Goal: Task Accomplishment & Management: Manage account settings

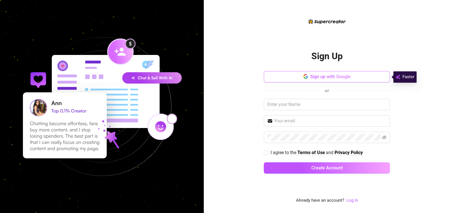
click at [332, 78] on span "Sign up with Google" at bounding box center [330, 76] width 41 height 5
click at [332, 72] on button "Sign up with Google" at bounding box center [327, 76] width 126 height 11
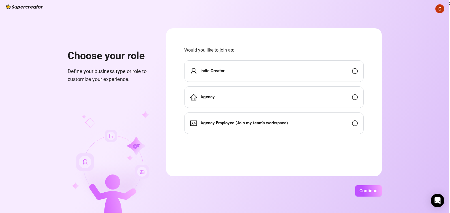
click at [217, 72] on strong "Indie Creator" at bounding box center [213, 70] width 24 height 5
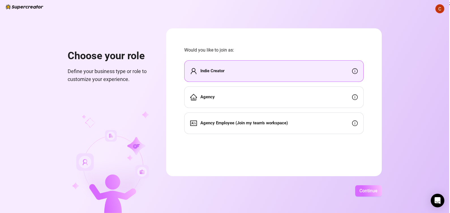
click at [373, 193] on span "Continue" at bounding box center [369, 190] width 18 height 5
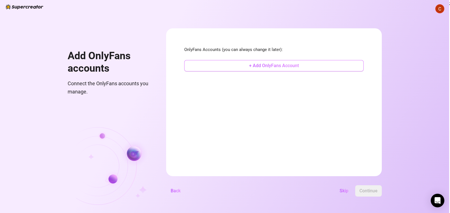
click at [276, 65] on span "+ Add OnlyFans Account" at bounding box center [274, 65] width 50 height 5
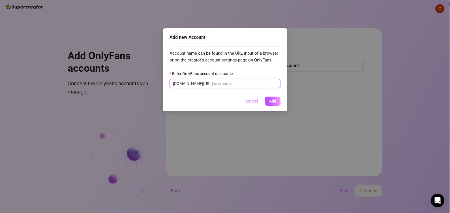
click at [243, 81] on input "Enter OnlyFans account username" at bounding box center [245, 83] width 63 height 6
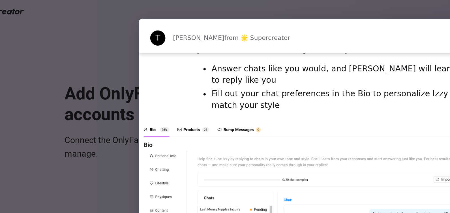
scroll to position [606, 0]
click at [74, 75] on img "Intercom messenger" at bounding box center [176, 134] width 227 height 120
click at [94, 74] on img "Intercom messenger" at bounding box center [176, 134] width 227 height 120
drag, startPoint x: 94, startPoint y: 61, endPoint x: 80, endPoint y: 75, distance: 20.0
click at [80, 75] on img "Intercom messenger" at bounding box center [176, 134] width 227 height 120
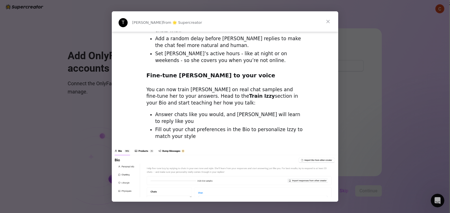
scroll to position [532, 0]
click at [326, 22] on span "Close" at bounding box center [328, 21] width 20 height 20
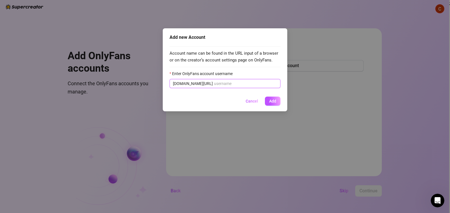
click at [250, 81] on input "Enter OnlyFans account username" at bounding box center [245, 83] width 63 height 6
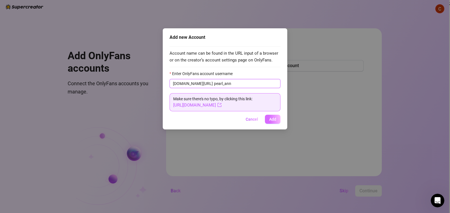
type input "pearl_ann"
click at [275, 122] on button "Add" at bounding box center [273, 119] width 16 height 9
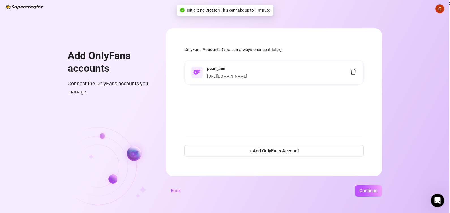
click at [273, 119] on div "Add new Account Account name can be found in the URL input of a browser or on t…" at bounding box center [225, 106] width 450 height 213
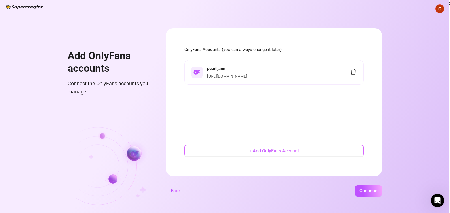
click at [322, 146] on button "+ Add OnlyFans Account" at bounding box center [274, 150] width 180 height 11
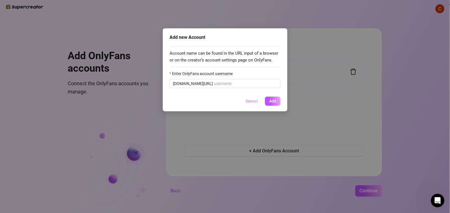
click at [248, 98] on button "Cancel" at bounding box center [252, 101] width 22 height 9
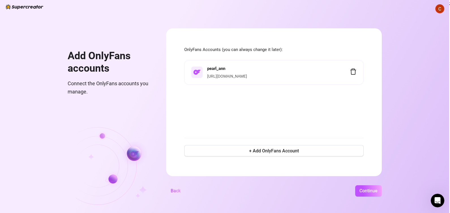
click at [269, 67] on h4 "pearl_ann" at bounding box center [278, 68] width 143 height 7
click at [254, 72] on div "pearl_ann [URL][DOMAIN_NAME]" at bounding box center [278, 72] width 143 height 14
click at [254, 73] on div "[URL][DOMAIN_NAME]" at bounding box center [278, 76] width 143 height 6
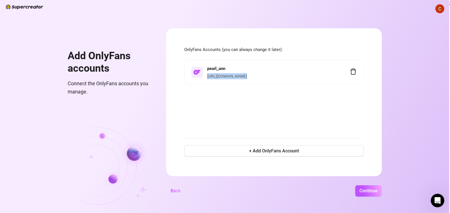
drag, startPoint x: 254, startPoint y: 73, endPoint x: 292, endPoint y: 76, distance: 37.9
click at [292, 76] on div "[URL][DOMAIN_NAME]" at bounding box center [278, 76] width 143 height 6
click at [200, 78] on div at bounding box center [197, 72] width 11 height 11
click at [370, 192] on span "Continue" at bounding box center [369, 190] width 18 height 5
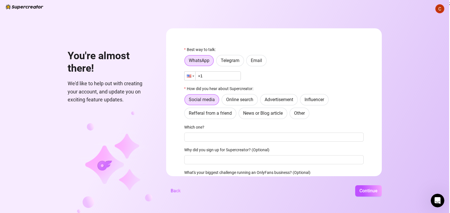
click at [191, 78] on div at bounding box center [190, 76] width 11 height 8
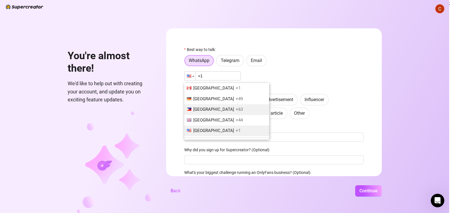
click at [236, 112] on span "+63" at bounding box center [239, 109] width 7 height 5
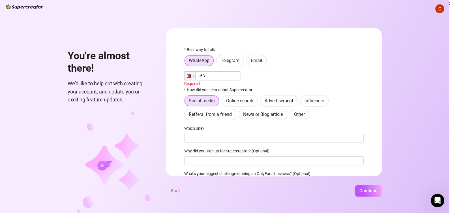
click at [215, 72] on input "+63" at bounding box center [212, 75] width 57 height 9
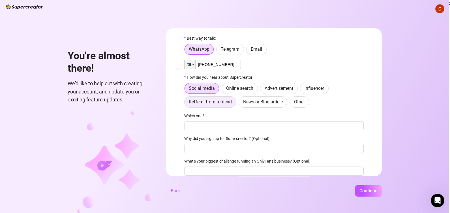
scroll to position [14, 0]
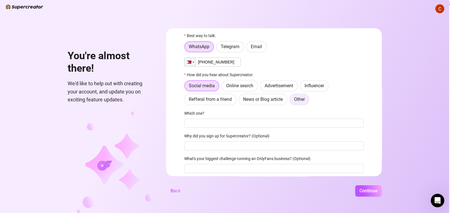
type input "[PHONE_NUMBER]"
click at [302, 101] on span "Other" at bounding box center [299, 99] width 11 height 5
click at [292, 101] on input "Other" at bounding box center [292, 101] width 0 height 0
click at [267, 123] on input "Where then? We're curious 🍿" at bounding box center [274, 123] width 180 height 9
click at [227, 120] on input "Where then? We're curious 🍿" at bounding box center [274, 123] width 180 height 9
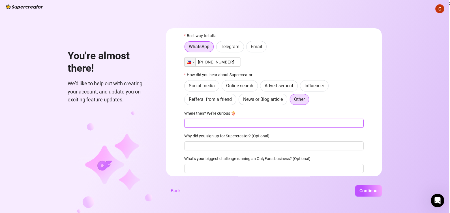
click at [227, 120] on input "Where then? We're curious 🍿" at bounding box center [274, 123] width 180 height 9
click at [203, 85] on span "Social media" at bounding box center [202, 85] width 26 height 5
click at [186, 87] on input "Social media" at bounding box center [186, 87] width 0 height 0
click at [191, 124] on input "Which one?" at bounding box center [274, 123] width 180 height 9
type input "o"
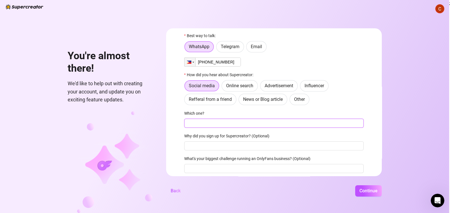
type input "o"
type input "instagram"
click at [206, 146] on input "Why did you sign up for Supercreator? (Optional)" at bounding box center [274, 145] width 180 height 9
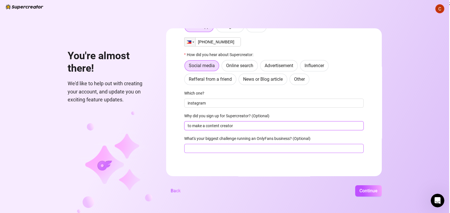
type input "to make a content creator"
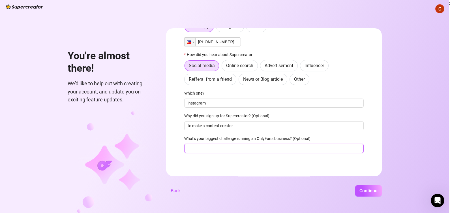
click at [236, 150] on input "What's your biggest challenge running an OnlyFans business? (Optional)" at bounding box center [274, 148] width 180 height 9
click at [224, 148] on input "What's your biggest challenge running an OnlyFans business? (Optional)" at bounding box center [274, 148] width 180 height 9
click at [207, 151] on input "What's your biggest challenge running an OnlyFans business? (Optional)" at bounding box center [274, 148] width 180 height 9
type input "to make entertainment people"
click at [367, 189] on span "Continue" at bounding box center [369, 190] width 18 height 5
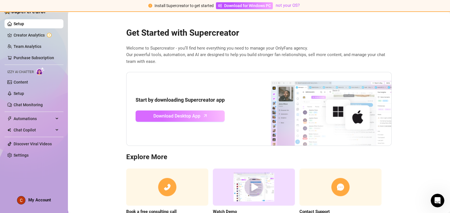
scroll to position [32, 0]
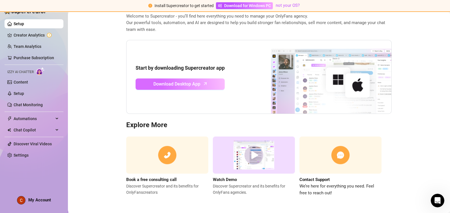
click at [189, 86] on span "Download Desktop App" at bounding box center [177, 83] width 47 height 7
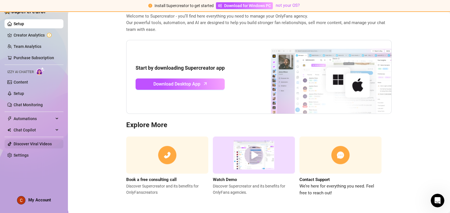
click at [37, 145] on link "Discover Viral Videos" at bounding box center [33, 144] width 38 height 5
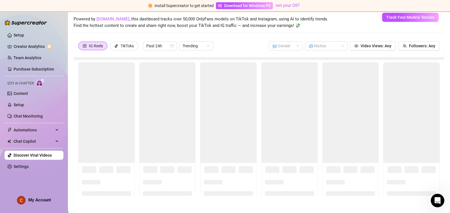
scroll to position [24, 0]
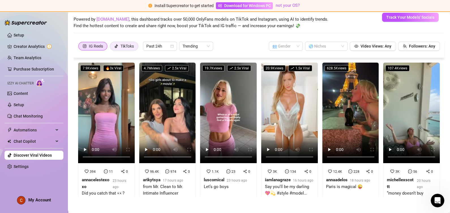
click at [129, 48] on div "TikToks" at bounding box center [127, 46] width 13 height 8
click at [112, 48] on input "TikToks" at bounding box center [112, 48] width 0 height 0
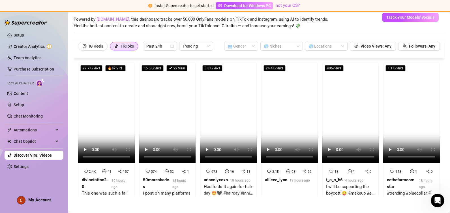
click at [36, 155] on link "Discover Viral Videos" at bounding box center [33, 155] width 38 height 5
click at [28, 91] on link "Content" at bounding box center [21, 93] width 14 height 5
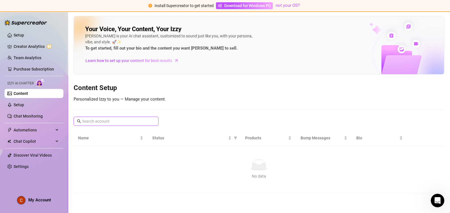
click at [131, 121] on input "text" at bounding box center [116, 121] width 69 height 6
type input "tiktok"
click at [41, 46] on link "Creator Analytics" at bounding box center [36, 46] width 45 height 9
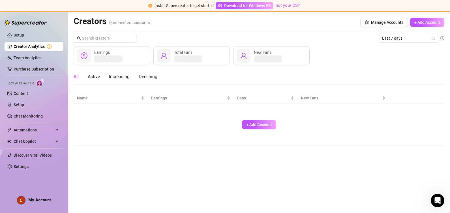
click at [41, 46] on link "Creator Analytics" at bounding box center [36, 46] width 45 height 9
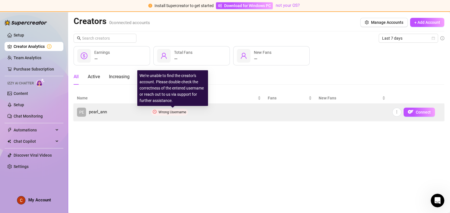
click at [180, 110] on span "Wrong Username" at bounding box center [173, 112] width 28 height 4
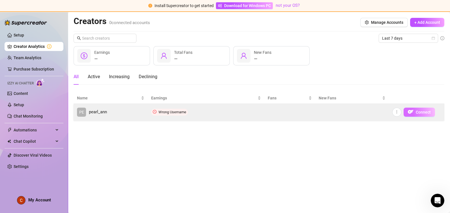
click at [426, 110] on span "Connect" at bounding box center [423, 112] width 15 height 5
click at [420, 114] on span "Connect" at bounding box center [423, 112] width 15 height 5
click at [121, 109] on link "PE pearl_ann" at bounding box center [110, 112] width 67 height 9
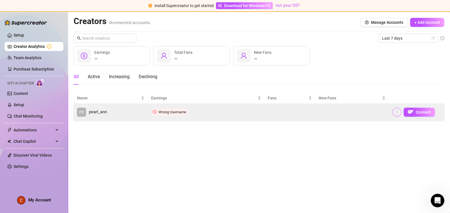
click at [398, 110] on icon "more" at bounding box center [397, 112] width 4 height 4
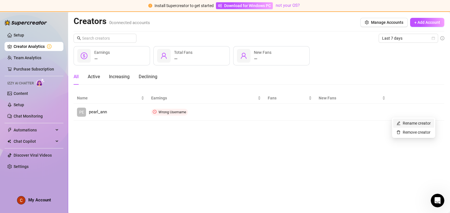
click at [407, 124] on link "Rename creator" at bounding box center [414, 123] width 34 height 5
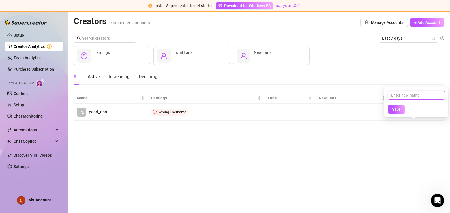
click at [408, 94] on input "text" at bounding box center [416, 95] width 57 height 9
type input "a"
type input "pearl_ann2025"
click at [400, 109] on span "Save" at bounding box center [396, 109] width 9 height 5
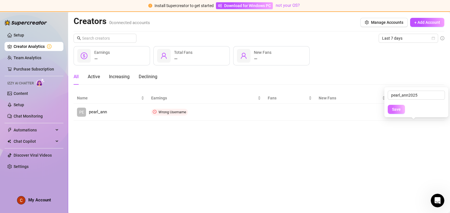
click at [400, 109] on span "Save" at bounding box center [396, 109] width 9 height 5
click at [389, 137] on main "Creators 0 connected accounts Manage Accounts + Add Account Last 7 days — Earni…" at bounding box center [259, 112] width 382 height 201
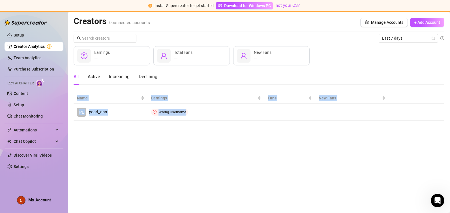
click at [389, 137] on main "Creators 0 connected accounts Manage Accounts + Add Account Last 7 days — Earni…" at bounding box center [259, 112] width 382 height 201
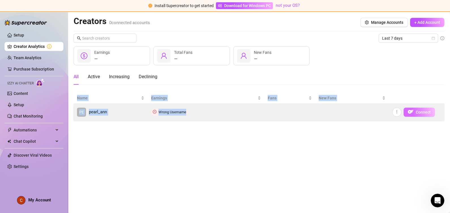
click at [416, 110] on span "Connect" at bounding box center [423, 112] width 15 height 5
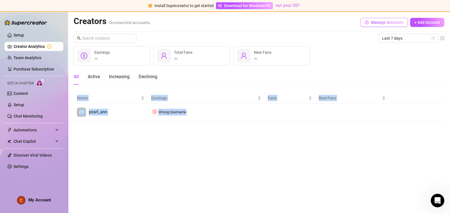
click at [392, 22] on span "Manage Accounts" at bounding box center [387, 22] width 32 height 5
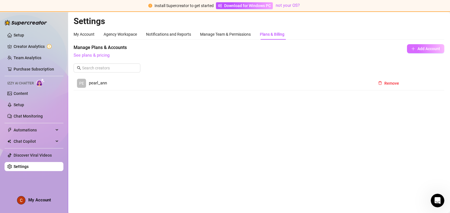
click at [425, 49] on span "Add Account" at bounding box center [429, 48] width 23 height 5
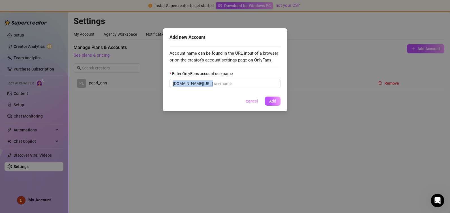
drag, startPoint x: 309, startPoint y: 113, endPoint x: 259, endPoint y: 82, distance: 58.9
click at [259, 82] on div "Add new Account Account name can be found in the URL input of a browser or on t…" at bounding box center [225, 106] width 450 height 213
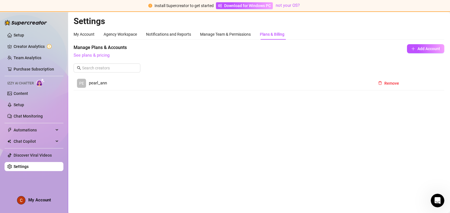
click at [259, 82] on body "Install Supercreator to get started Download for Windows PC not your OS? Setup …" at bounding box center [225, 106] width 450 height 213
click at [390, 83] on span "Remove" at bounding box center [392, 83] width 15 height 5
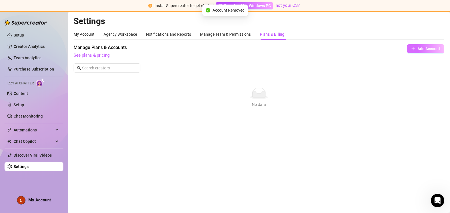
click at [419, 45] on button "Add Account" at bounding box center [425, 48] width 37 height 9
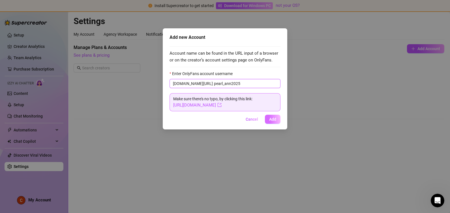
type input "pearl_ann2025"
click at [272, 121] on span "Add" at bounding box center [272, 119] width 7 height 5
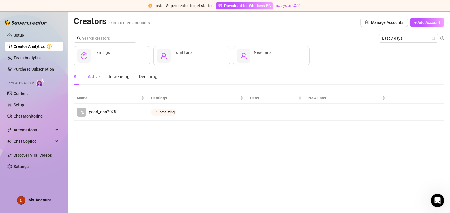
click at [96, 77] on div "Active" at bounding box center [94, 76] width 12 height 7
click at [116, 79] on div "Increasing" at bounding box center [119, 76] width 21 height 7
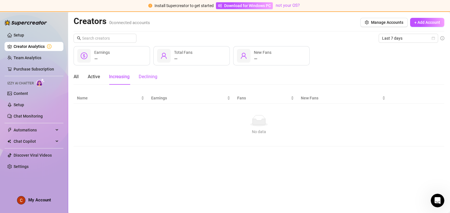
click at [152, 74] on div "Declining" at bounding box center [148, 76] width 19 height 7
click at [74, 77] on div "All" at bounding box center [76, 76] width 5 height 7
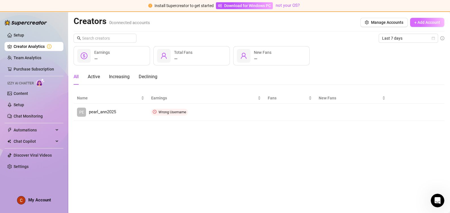
click at [433, 23] on span "+ Add Account" at bounding box center [428, 22] width 26 height 5
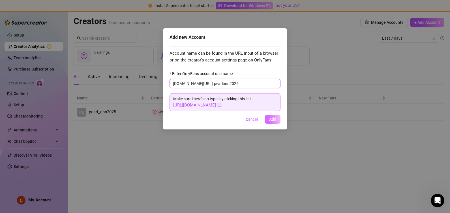
type input "pearlann2025"
click at [271, 119] on span "Add" at bounding box center [272, 119] width 7 height 5
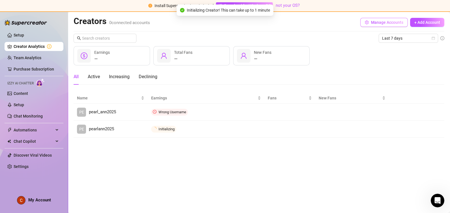
click at [386, 24] on span "Manage Accounts" at bounding box center [387, 22] width 32 height 5
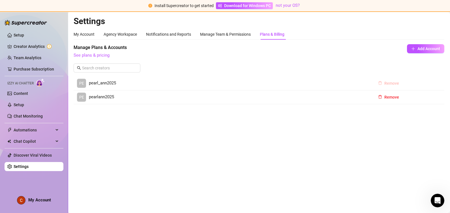
click at [392, 81] on span "Remove" at bounding box center [392, 83] width 15 height 5
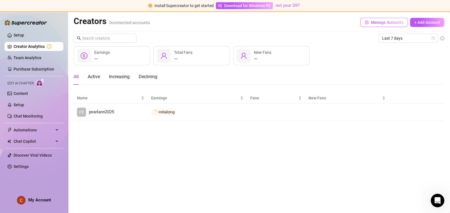
click at [376, 24] on span "Manage Accounts" at bounding box center [387, 22] width 32 height 5
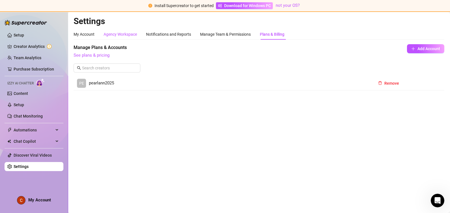
click at [131, 36] on div "Agency Workspace" at bounding box center [120, 34] width 33 height 6
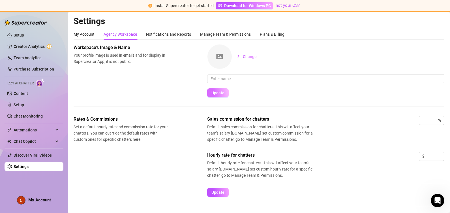
click at [219, 95] on button "Update" at bounding box center [218, 92] width 22 height 9
click at [223, 59] on img at bounding box center [220, 56] width 24 height 24
click at [222, 95] on button "Update" at bounding box center [218, 92] width 22 height 9
click at [220, 95] on button "Update" at bounding box center [218, 92] width 22 height 9
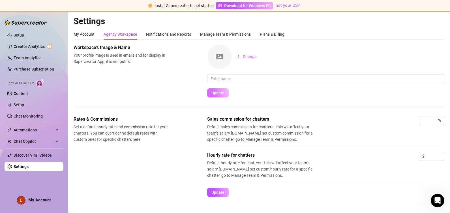
click at [220, 95] on button "Update" at bounding box center [218, 92] width 22 height 9
click at [244, 58] on span "Change" at bounding box center [250, 56] width 14 height 5
click at [236, 58] on button "Change" at bounding box center [246, 56] width 29 height 9
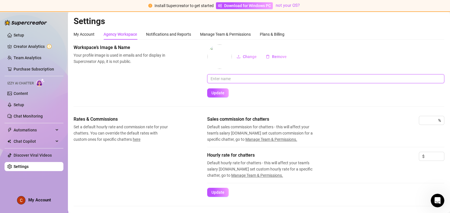
click at [224, 77] on input "text" at bounding box center [325, 78] width 237 height 9
type input "pearl_ann2025"
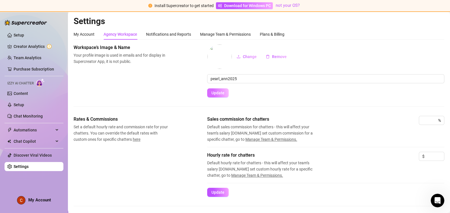
click at [215, 95] on span "Update" at bounding box center [218, 93] width 13 height 5
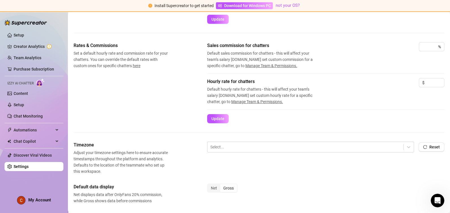
scroll to position [74, 0]
click at [431, 81] on input at bounding box center [435, 82] width 18 height 8
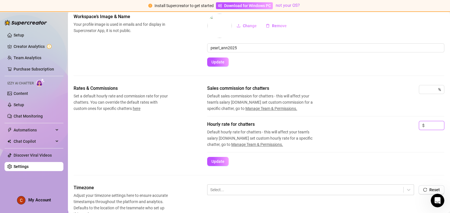
scroll to position [22, 0]
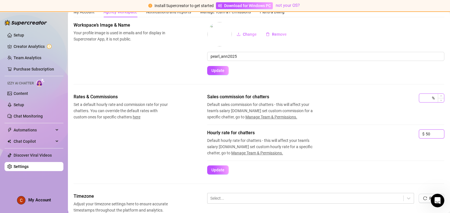
type input "50"
click at [423, 97] on input at bounding box center [427, 98] width 8 height 8
type input "5"
type input "2"
type input "3"
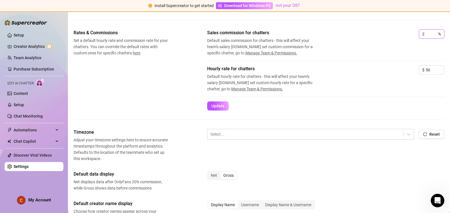
scroll to position [88, 0]
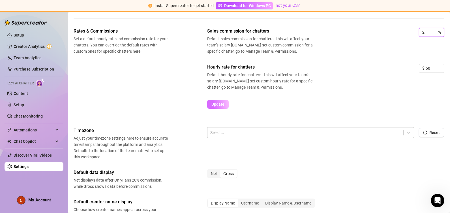
type input "2"
click at [221, 105] on span "Update" at bounding box center [218, 104] width 13 height 5
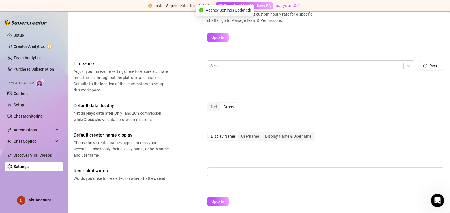
scroll to position [156, 0]
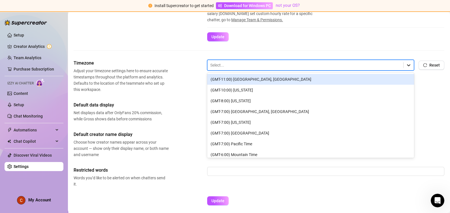
click at [406, 64] on icon at bounding box center [409, 65] width 6 height 6
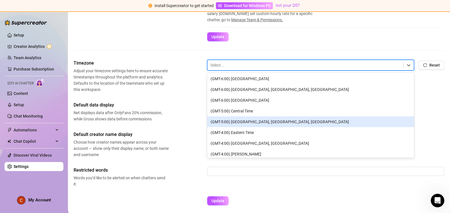
scroll to position [98, 0]
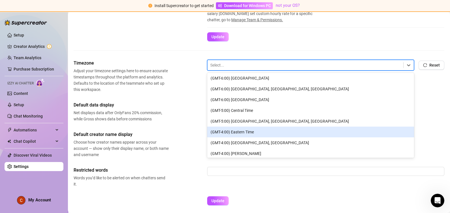
click at [285, 132] on div "(GMT-4:00) Eastern Time" at bounding box center [310, 132] width 207 height 11
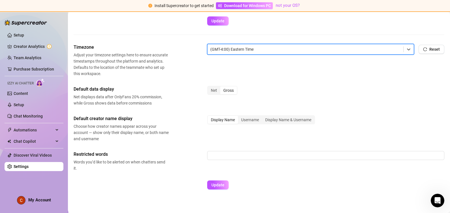
scroll to position [176, 0]
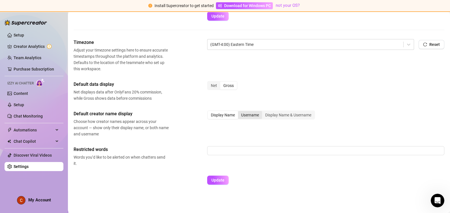
click at [253, 115] on div "Username" at bounding box center [250, 115] width 24 height 8
click at [240, 112] on input "Username" at bounding box center [240, 112] width 0 height 0
click at [218, 178] on span "Update" at bounding box center [218, 180] width 13 height 5
click at [215, 84] on div "Net" at bounding box center [214, 86] width 12 height 8
click at [209, 82] on input "Net" at bounding box center [209, 82] width 0 height 0
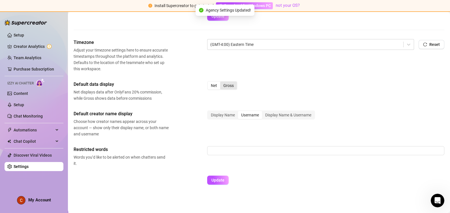
click at [235, 84] on div "Gross" at bounding box center [228, 86] width 17 height 8
click at [222, 82] on input "Gross" at bounding box center [222, 82] width 0 height 0
click at [214, 85] on div "Net" at bounding box center [214, 86] width 12 height 8
click at [209, 82] on input "Net" at bounding box center [209, 82] width 0 height 0
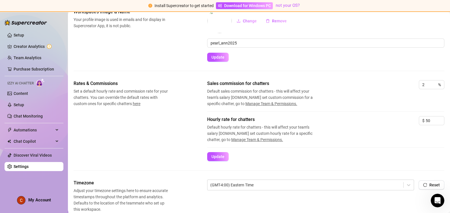
scroll to position [0, 0]
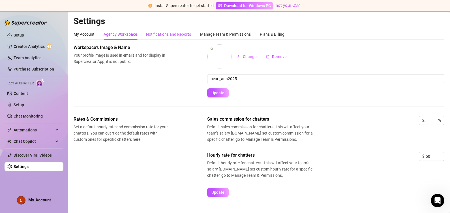
click at [177, 33] on div "Notifications and Reports" at bounding box center [168, 34] width 45 height 6
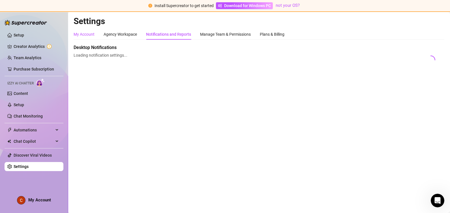
click at [91, 35] on div "My Account" at bounding box center [84, 34] width 21 height 6
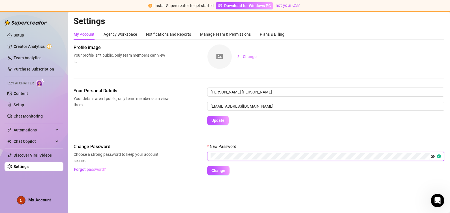
click at [435, 156] on icon "eye-invisible" at bounding box center [433, 156] width 4 height 4
click at [214, 168] on span "Change" at bounding box center [219, 170] width 14 height 5
drag, startPoint x: 122, startPoint y: 28, endPoint x: 121, endPoint y: 35, distance: 6.8
click at [121, 35] on div "Agency Workspace" at bounding box center [120, 34] width 33 height 11
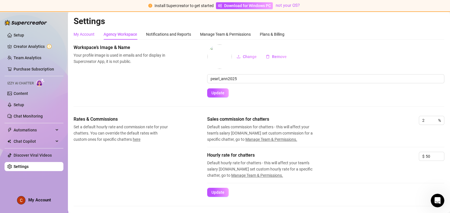
click at [85, 33] on div "My Account" at bounding box center [84, 34] width 21 height 6
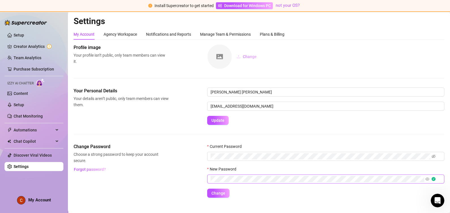
click at [241, 55] on button "Change" at bounding box center [246, 56] width 29 height 9
click at [242, 55] on button "Change" at bounding box center [246, 56] width 29 height 9
click at [173, 37] on div "Notifications and Reports" at bounding box center [168, 34] width 45 height 6
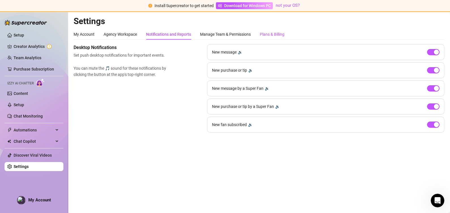
click at [277, 35] on div "Plans & Billing" at bounding box center [272, 34] width 25 height 6
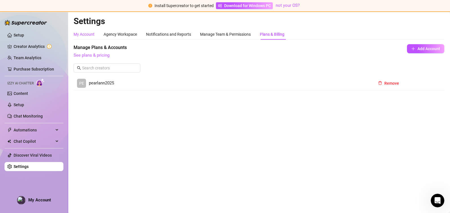
click at [80, 32] on div "My Account" at bounding box center [84, 34] width 21 height 6
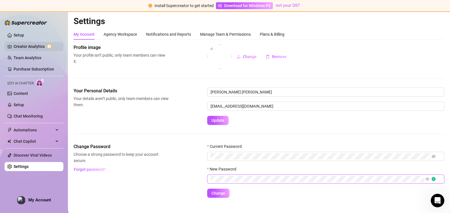
click at [21, 48] on link "Creator Analytics" at bounding box center [36, 46] width 45 height 9
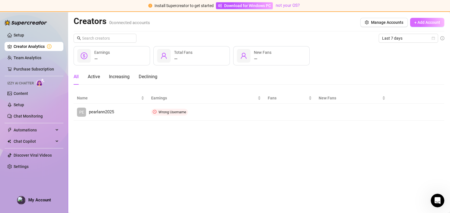
click at [435, 22] on span "+ Add Account" at bounding box center [428, 22] width 26 height 5
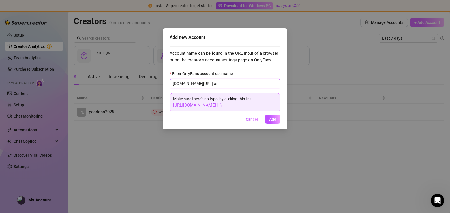
type input "a"
type input "PEARLANN0419"
click at [269, 116] on button "Add" at bounding box center [273, 119] width 16 height 9
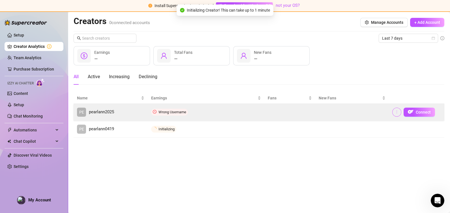
click at [398, 112] on icon "more" at bounding box center [397, 112] width 4 height 4
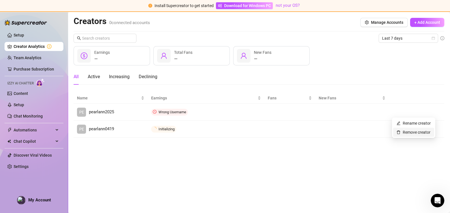
click at [401, 130] on link "Remove creator" at bounding box center [414, 132] width 34 height 5
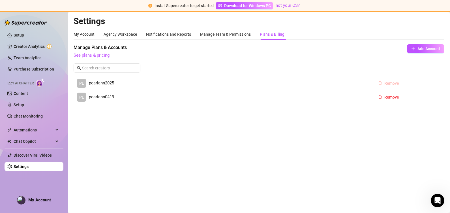
click at [388, 84] on span "Remove" at bounding box center [392, 83] width 15 height 5
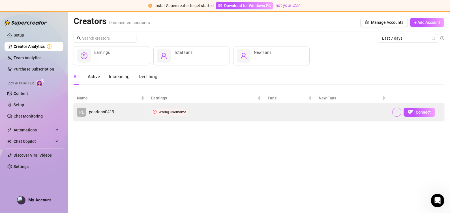
click at [395, 111] on icon "more" at bounding box center [397, 112] width 4 height 4
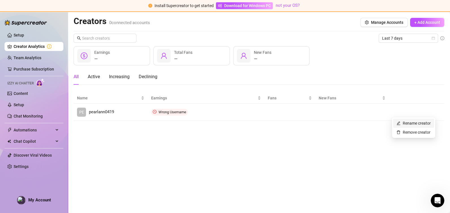
click at [408, 123] on link "Rename creator" at bounding box center [414, 123] width 34 height 5
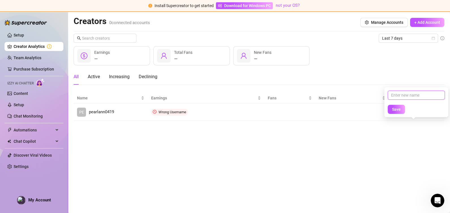
click at [408, 95] on input "text" at bounding box center [416, 95] width 57 height 9
type input "pearl_ann2025"
click at [401, 108] on span "Save" at bounding box center [396, 109] width 9 height 5
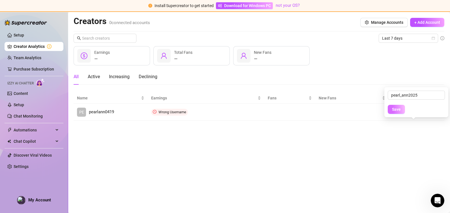
click at [401, 108] on span "Save" at bounding box center [396, 109] width 9 height 5
click at [428, 25] on button "+ Add Account" at bounding box center [427, 22] width 34 height 9
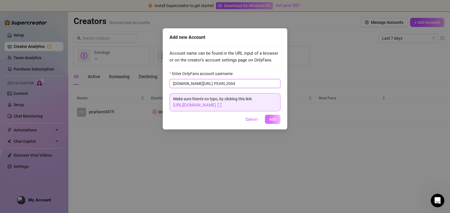
type input "PEARL2004"
click at [272, 119] on span "Add" at bounding box center [272, 119] width 7 height 5
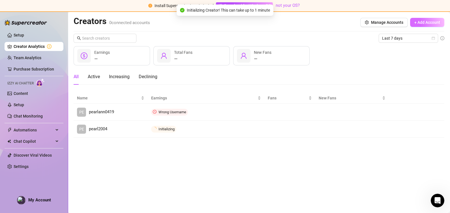
click at [426, 21] on span "+ Add Account" at bounding box center [428, 22] width 26 height 5
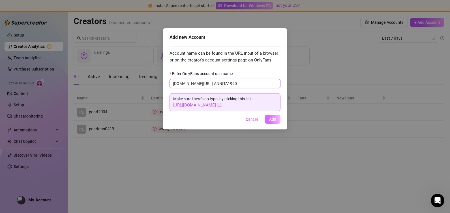
type input "ANNITA1990"
click at [272, 116] on button "Add" at bounding box center [273, 119] width 16 height 9
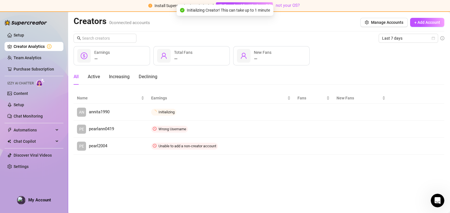
click at [275, 121] on body "Install Supercreator to get started Download for Windows PC not your OS? Setup …" at bounding box center [225, 106] width 450 height 213
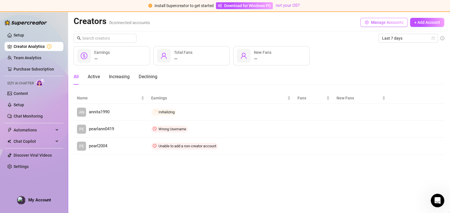
click at [384, 21] on span "Manage Accounts" at bounding box center [387, 22] width 32 height 5
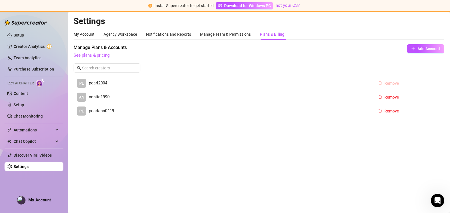
click at [382, 84] on icon "delete" at bounding box center [380, 83] width 4 height 4
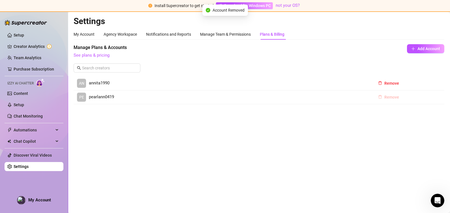
drag, startPoint x: 388, startPoint y: 95, endPoint x: 392, endPoint y: 99, distance: 5.0
click at [392, 99] on tbody "AN annita1990 Remove PE pearlann0419 Remove" at bounding box center [259, 90] width 371 height 28
click at [392, 99] on span "Remove" at bounding box center [392, 97] width 15 height 5
click at [390, 82] on span "Remove" at bounding box center [392, 83] width 15 height 5
click at [96, 67] on input "text" at bounding box center [107, 68] width 50 height 6
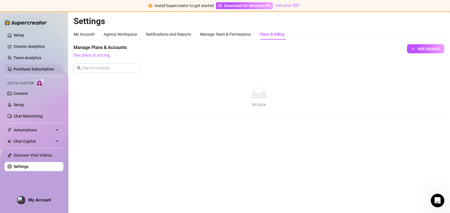
click at [54, 68] on link "Purchase Subscription" at bounding box center [34, 69] width 41 height 5
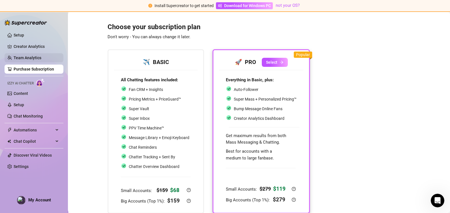
click at [41, 57] on link "Team Analytics" at bounding box center [28, 58] width 28 height 5
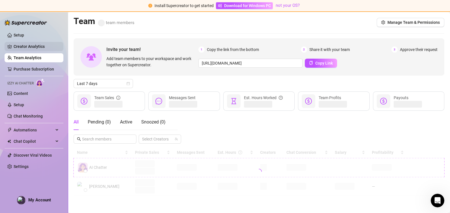
click at [49, 48] on link "Creator Analytics" at bounding box center [36, 46] width 45 height 9
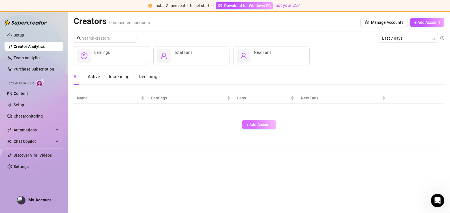
click at [255, 121] on button "+ Add Account" at bounding box center [259, 124] width 34 height 9
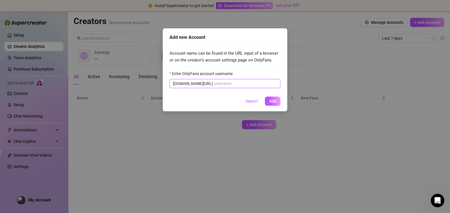
click at [241, 82] on input "Enter OnlyFans account username" at bounding box center [245, 83] width 63 height 6
click at [238, 84] on input "Enter OnlyFans account username" at bounding box center [245, 83] width 63 height 6
click at [249, 99] on span "Cancel" at bounding box center [252, 101] width 12 height 5
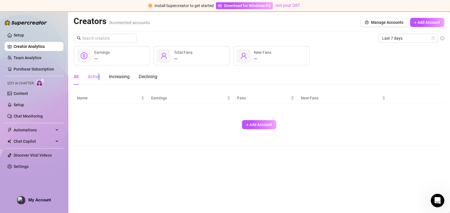
drag, startPoint x: 101, startPoint y: 80, endPoint x: 98, endPoint y: 76, distance: 5.6
click at [98, 76] on div "All Active Increasing Declining" at bounding box center [116, 77] width 84 height 16
click at [98, 76] on div "Active" at bounding box center [94, 76] width 12 height 7
click at [24, 37] on link "Setup" at bounding box center [19, 35] width 10 height 5
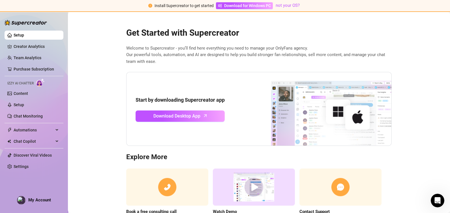
scroll to position [32, 0]
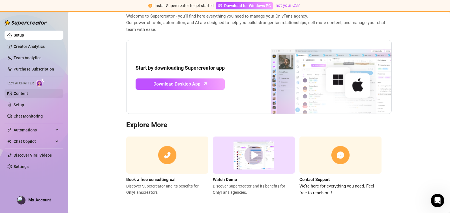
click at [28, 92] on link "Content" at bounding box center [21, 93] width 14 height 5
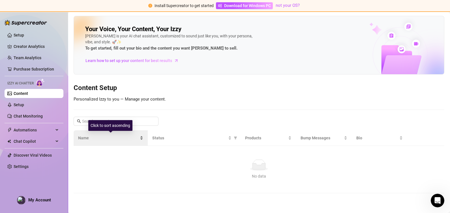
click at [109, 137] on span "Name" at bounding box center [108, 138] width 61 height 6
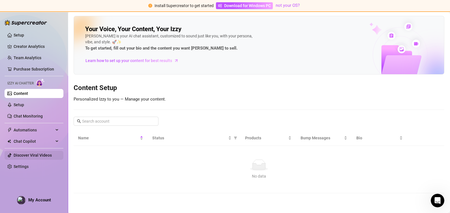
click at [33, 154] on link "Discover Viral Videos" at bounding box center [33, 155] width 38 height 5
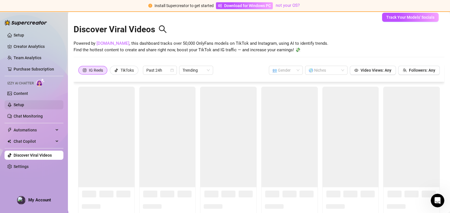
click at [20, 103] on link "Setup" at bounding box center [19, 105] width 10 height 5
